Goal: Task Accomplishment & Management: Manage account settings

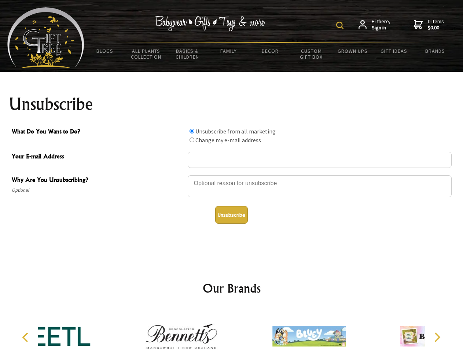
click at [341, 25] on img at bounding box center [339, 25] width 7 height 7
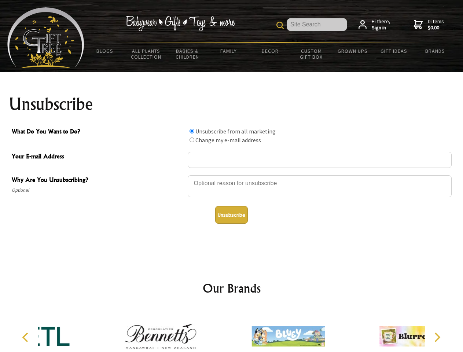
click at [232, 175] on div at bounding box center [320, 188] width 264 height 26
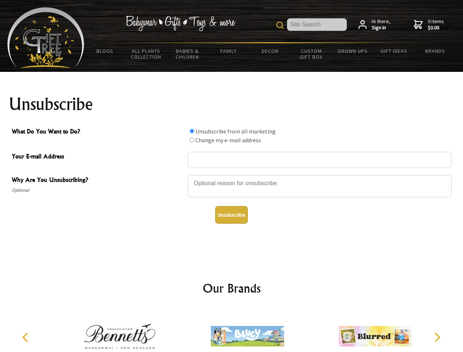
click at [192, 131] on input "What Do You Want to Do?" at bounding box center [192, 131] width 5 height 5
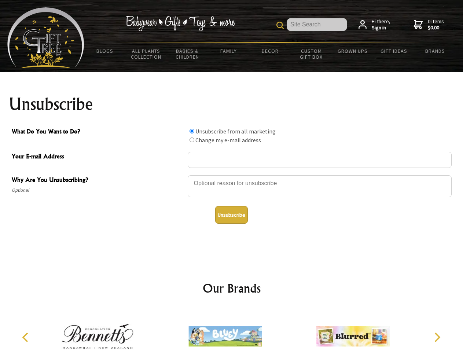
click at [192, 140] on input "What Do You Want to Do?" at bounding box center [192, 140] width 5 height 5
radio input "true"
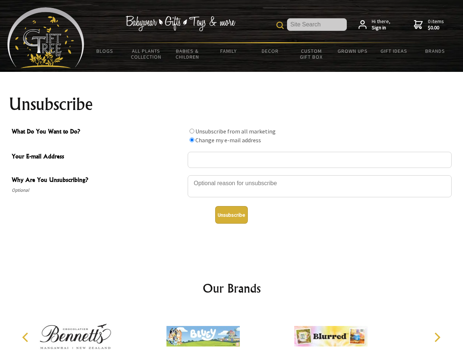
click at [232, 215] on button "Unsubscribe" at bounding box center [231, 215] width 33 height 18
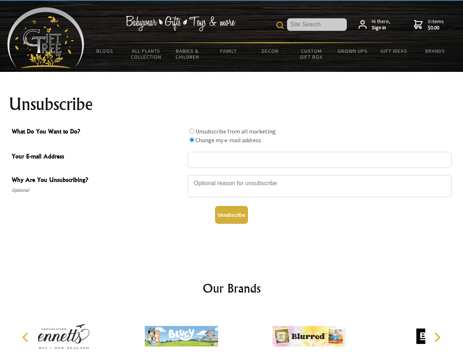
click at [232, 331] on div at bounding box center [182, 337] width 128 height 57
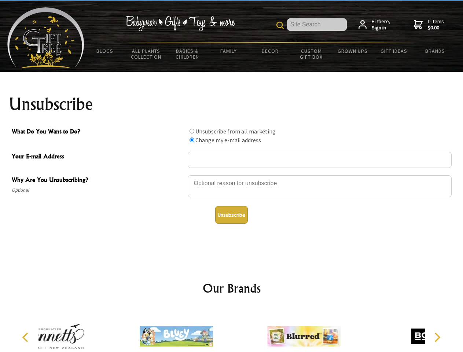
click at [26, 338] on icon "Previous" at bounding box center [26, 338] width 10 height 10
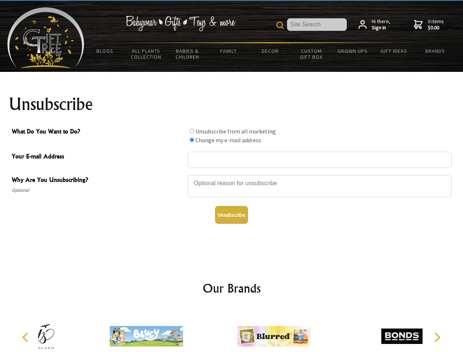
click at [437, 338] on icon "Next" at bounding box center [437, 338] width 10 height 10
